Goal: Go to known website: Access a specific website the user already knows

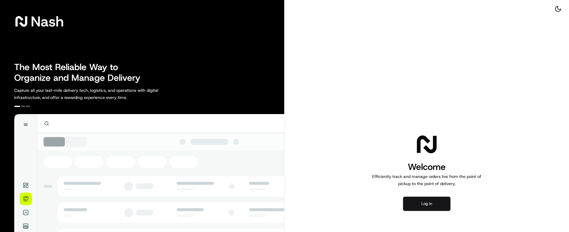
click at [437, 203] on button "Log in" at bounding box center [426, 203] width 47 height 14
